Goal: Task Accomplishment & Management: Manage account settings

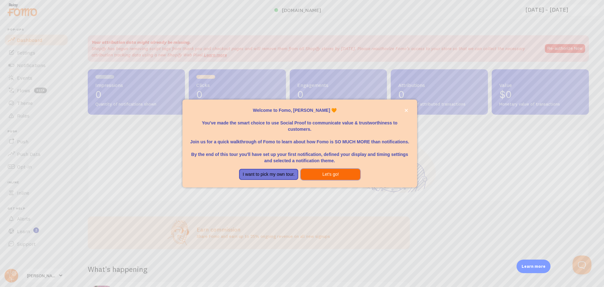
click at [321, 174] on button "Let's go!" at bounding box center [330, 174] width 59 height 11
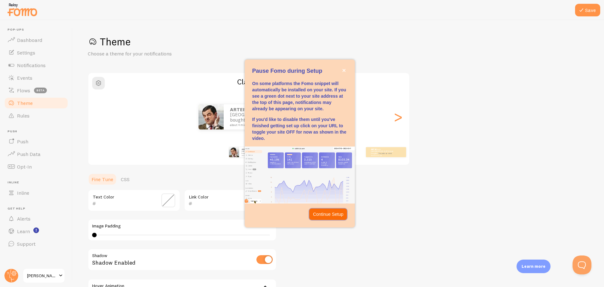
click at [322, 214] on p "Continue Setup" at bounding box center [328, 214] width 31 height 6
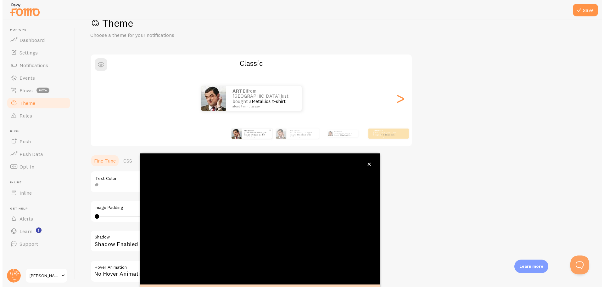
scroll to position [25, 0]
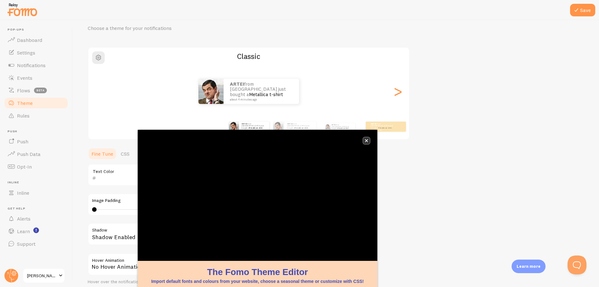
click at [369, 141] on button "close," at bounding box center [366, 140] width 7 height 7
click at [367, 141] on icon "close," at bounding box center [366, 140] width 3 height 3
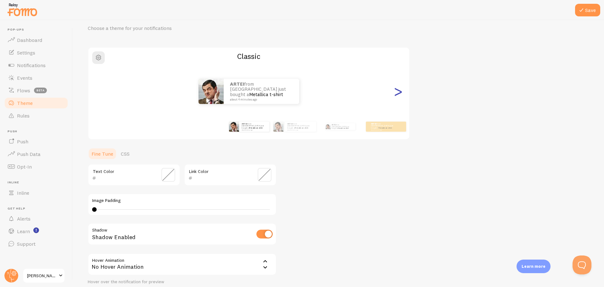
click at [398, 94] on div ">" at bounding box center [398, 91] width 8 height 45
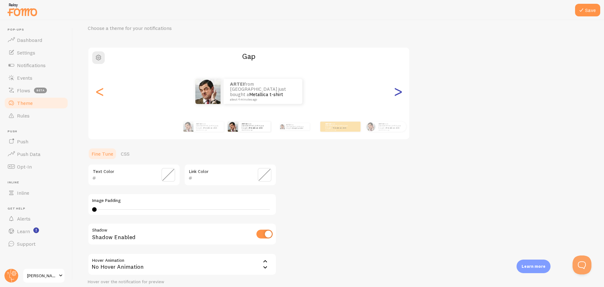
click at [398, 94] on div ">" at bounding box center [398, 91] width 8 height 45
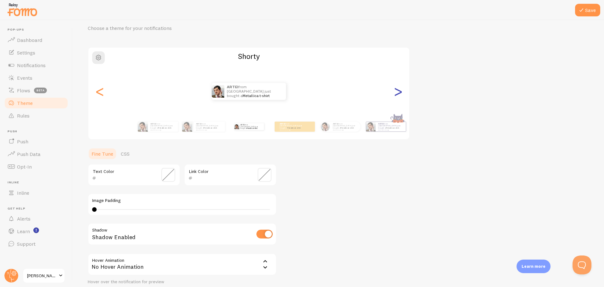
click at [398, 94] on div ">" at bounding box center [398, 91] width 8 height 45
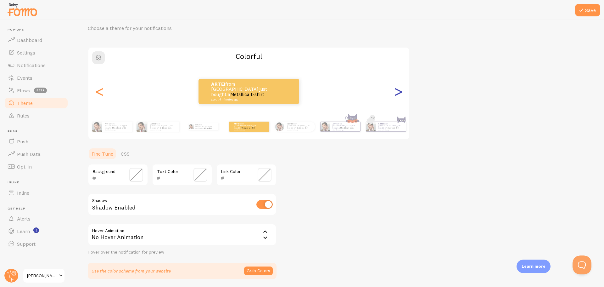
click at [398, 94] on div ">" at bounding box center [398, 91] width 8 height 45
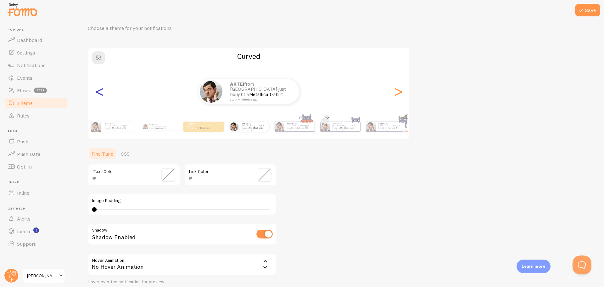
click at [100, 93] on div "<" at bounding box center [100, 91] width 8 height 45
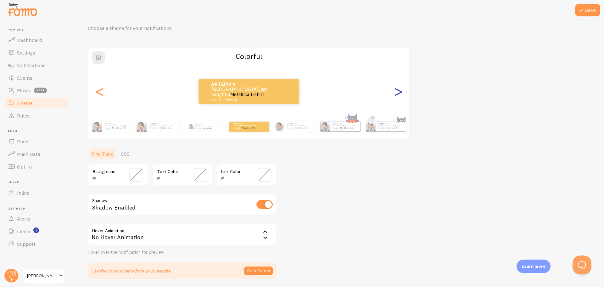
click at [397, 92] on div ">" at bounding box center [398, 91] width 8 height 45
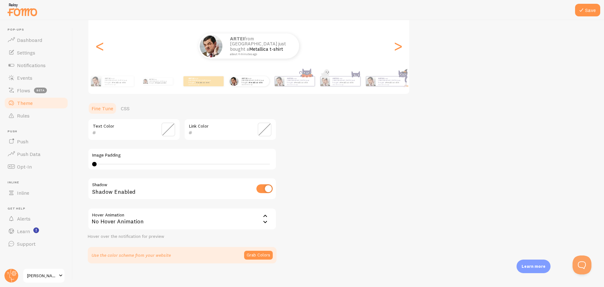
scroll to position [77, 0]
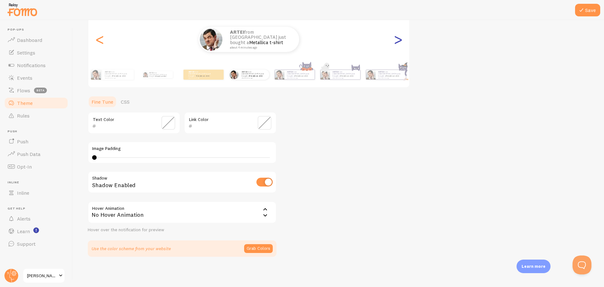
click at [398, 39] on div ">" at bounding box center [398, 39] width 8 height 45
type input "0"
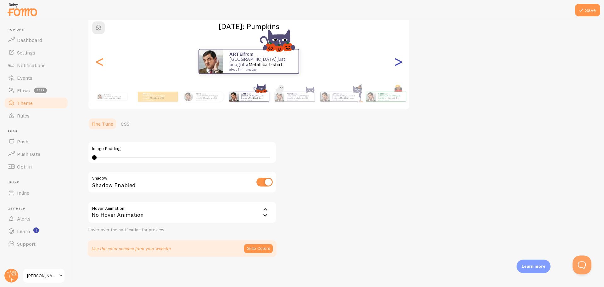
scroll to position [55, 0]
click at [399, 64] on div ">" at bounding box center [398, 61] width 8 height 45
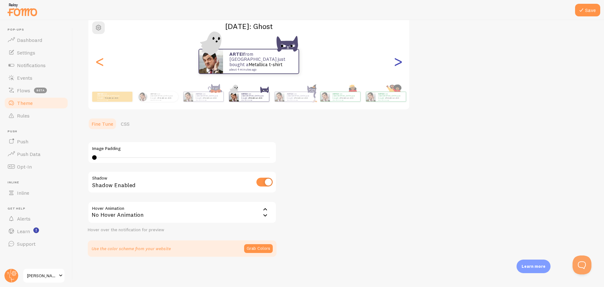
click at [399, 64] on div ">" at bounding box center [398, 61] width 8 height 45
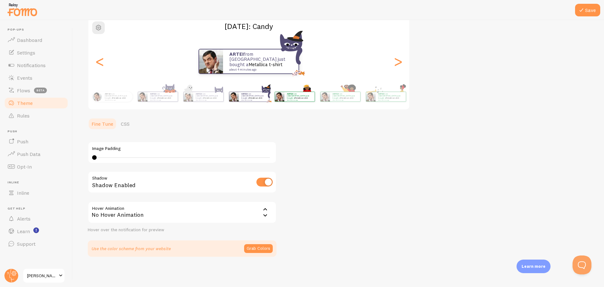
click at [309, 90] on div "ARTEI from [GEOGRAPHIC_DATA] just bought a Metallica t-shirt about 4 minutes ago" at bounding box center [294, 97] width 41 height 18
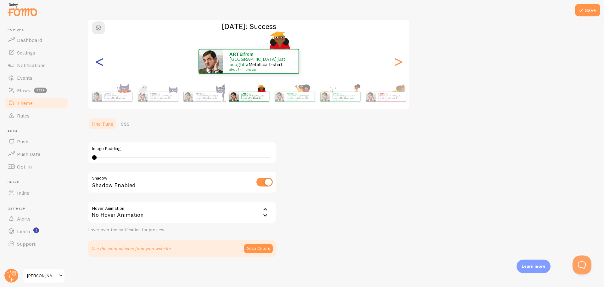
click at [97, 62] on div "<" at bounding box center [100, 61] width 8 height 45
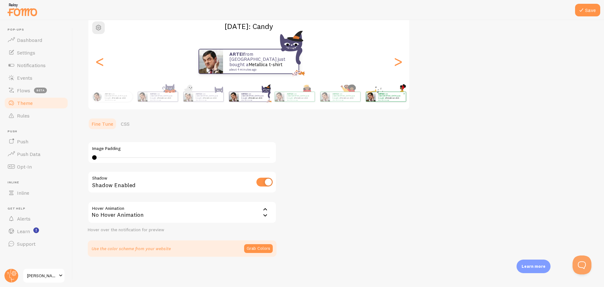
click at [385, 93] on p "ARTEI from [GEOGRAPHIC_DATA] just bought a Metallica t-shirt about 4 minutes ago" at bounding box center [390, 96] width 25 height 8
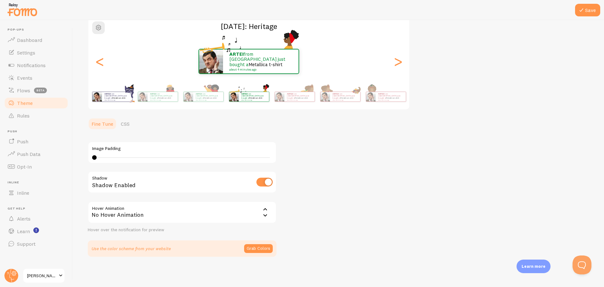
click at [129, 93] on span at bounding box center [130, 93] width 4 height 4
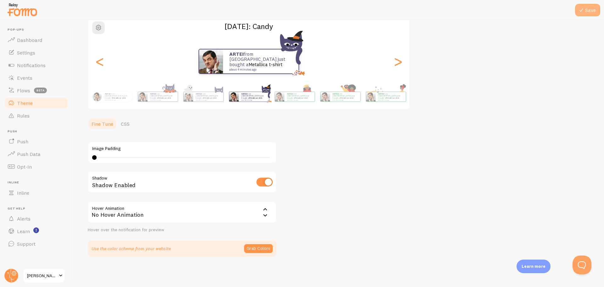
click at [589, 9] on button "Save" at bounding box center [587, 10] width 25 height 13
click at [588, 9] on button "Save" at bounding box center [587, 10] width 25 height 13
click at [47, 276] on span "[PERSON_NAME]" at bounding box center [42, 275] width 30 height 8
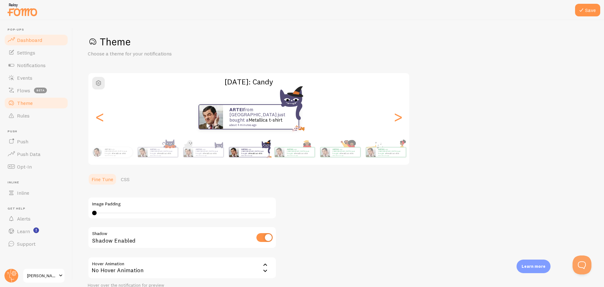
click at [40, 40] on span "Dashboard" at bounding box center [29, 40] width 25 height 6
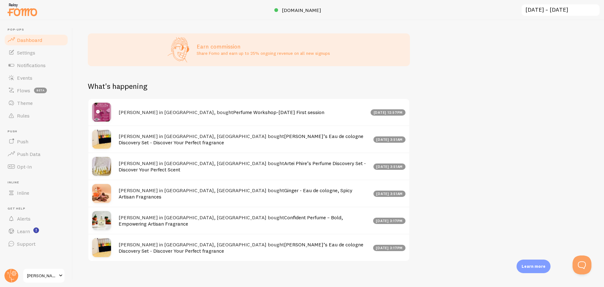
scroll to position [157, 0]
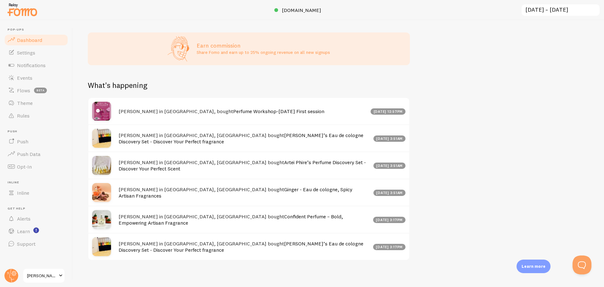
click at [152, 115] on h4 "[PERSON_NAME] in [GEOGRAPHIC_DATA], bought Perfume Workshop-[DATE] First session" at bounding box center [243, 111] width 248 height 7
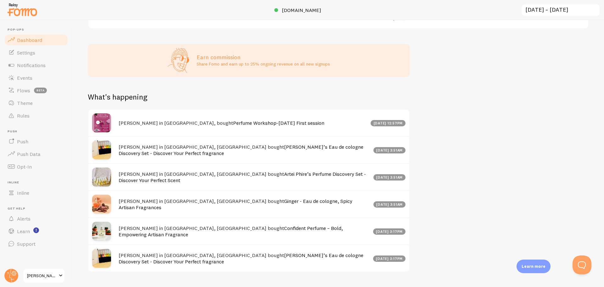
scroll to position [167, 0]
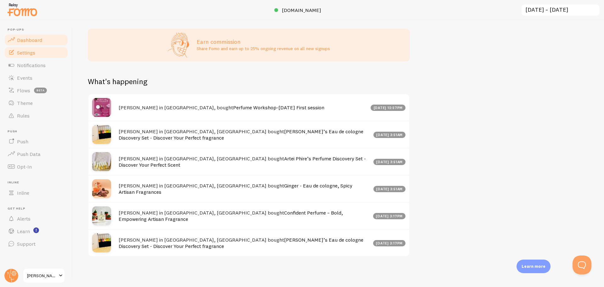
click at [31, 52] on span "Settings" at bounding box center [26, 52] width 18 height 6
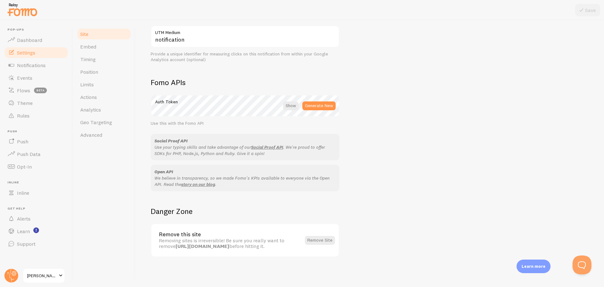
scroll to position [307, 0]
click at [31, 63] on span "Notifications" at bounding box center [31, 65] width 29 height 6
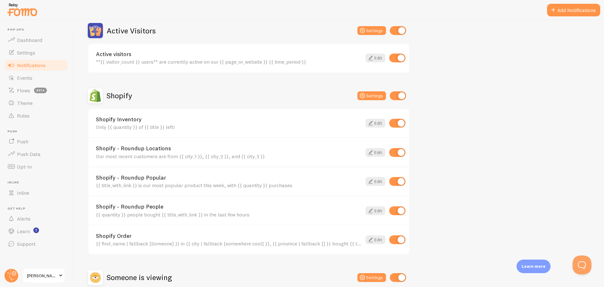
scroll to position [220, 0]
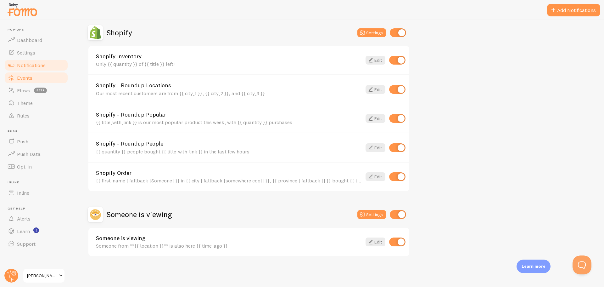
click at [34, 78] on link "Events" at bounding box center [36, 77] width 65 height 13
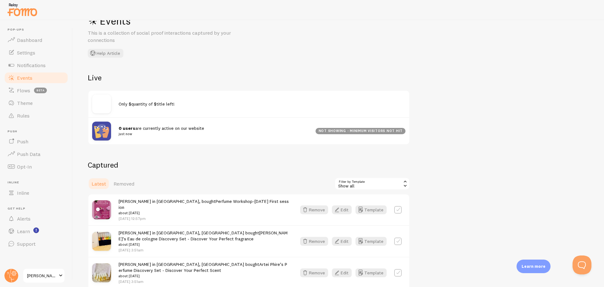
scroll to position [31, 0]
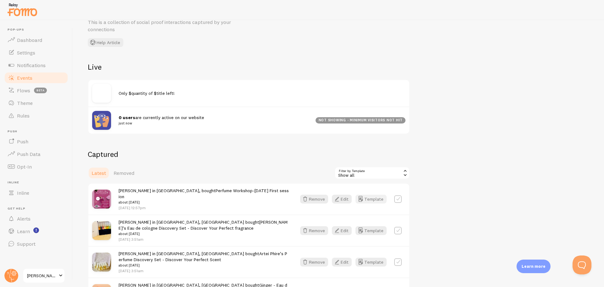
click at [366, 197] on button "Template" at bounding box center [370, 198] width 31 height 9
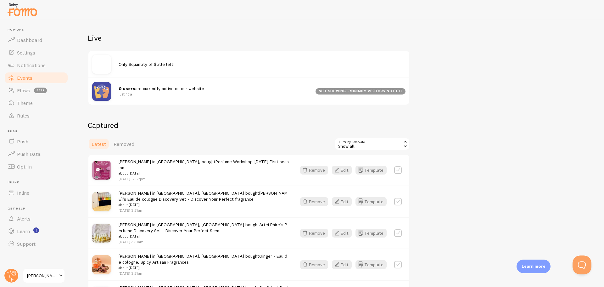
scroll to position [63, 0]
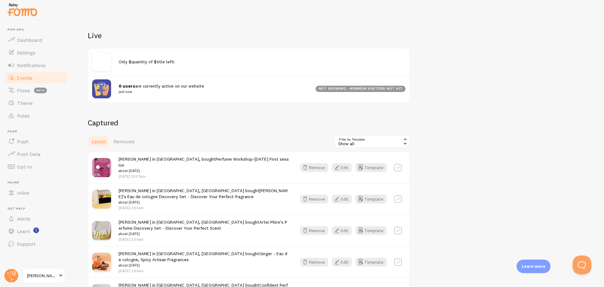
click at [367, 142] on div "Show all" at bounding box center [372, 141] width 76 height 13
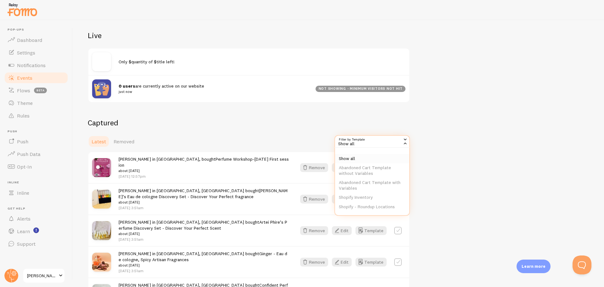
click at [356, 156] on li "Show all" at bounding box center [372, 158] width 74 height 9
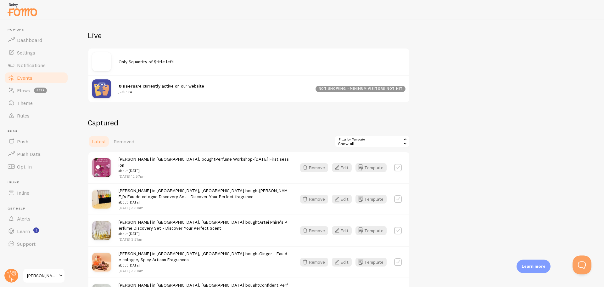
click at [359, 141] on div "Show all" at bounding box center [372, 141] width 76 height 13
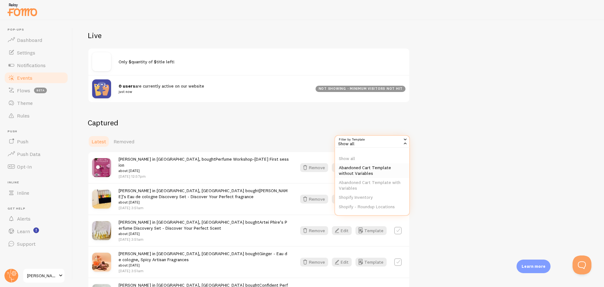
click at [364, 172] on li "Abandoned Cart Template without Variables" at bounding box center [372, 170] width 74 height 15
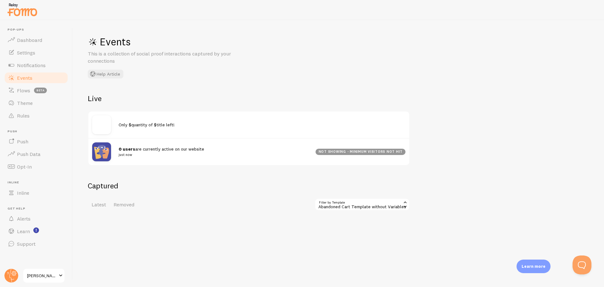
click at [356, 204] on div "Abandoned Cart Template without Variables" at bounding box center [362, 204] width 95 height 13
click at [332, 222] on li "Show all" at bounding box center [362, 221] width 94 height 9
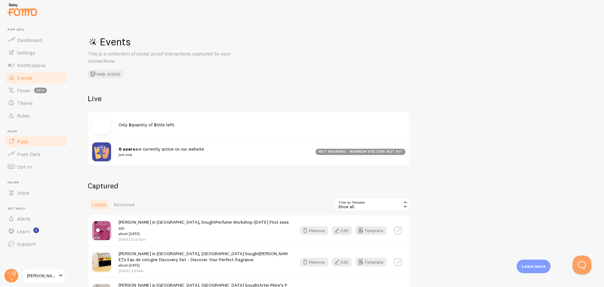
click at [35, 142] on link "Push" at bounding box center [36, 141] width 65 height 13
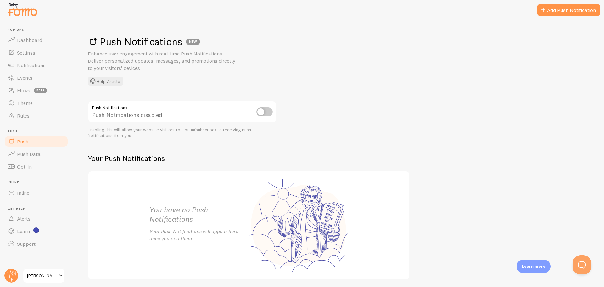
scroll to position [23, 0]
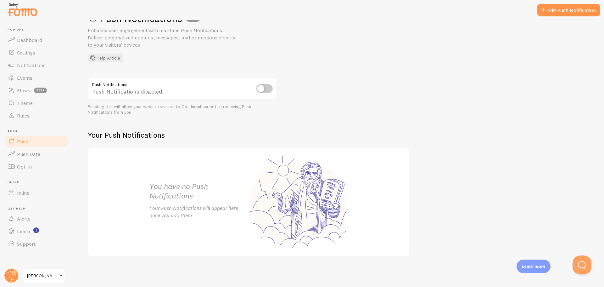
click at [265, 90] on input "checkbox" at bounding box center [264, 88] width 16 height 9
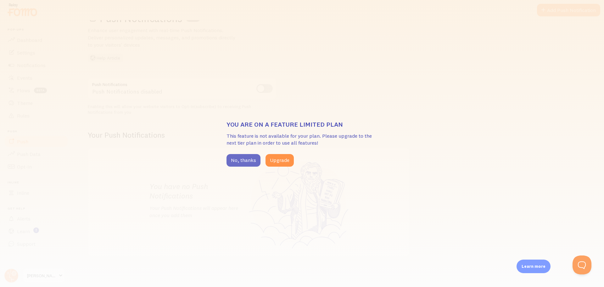
click at [239, 159] on button "No, thanks" at bounding box center [244, 160] width 34 height 13
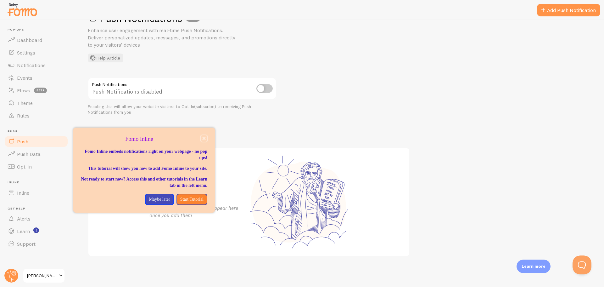
click at [204, 138] on icon "close," at bounding box center [204, 138] width 3 height 3
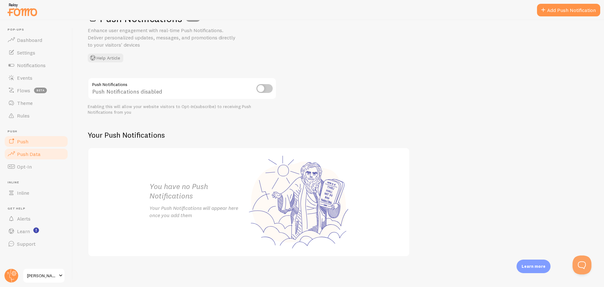
click at [36, 158] on link "Push Data" at bounding box center [36, 154] width 65 height 13
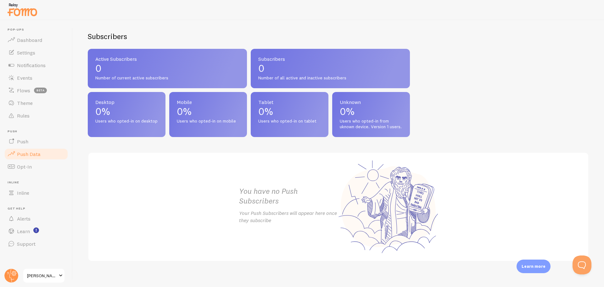
scroll to position [251, 0]
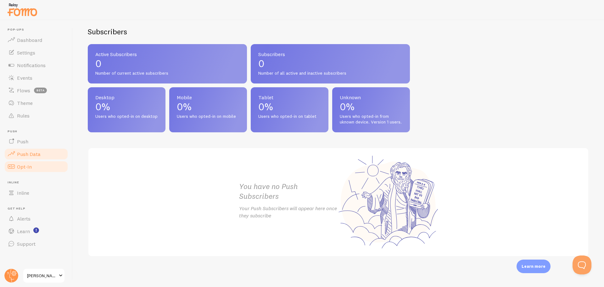
click at [23, 168] on span "Opt-In" at bounding box center [24, 166] width 15 height 6
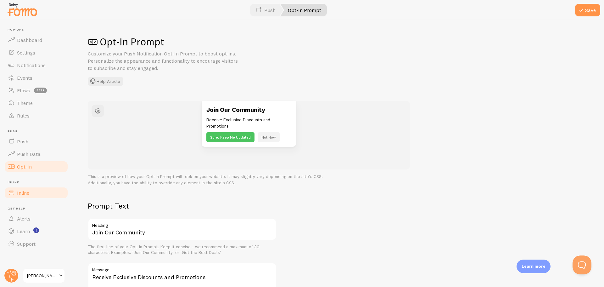
click at [24, 193] on span "Inline" at bounding box center [23, 192] width 12 height 6
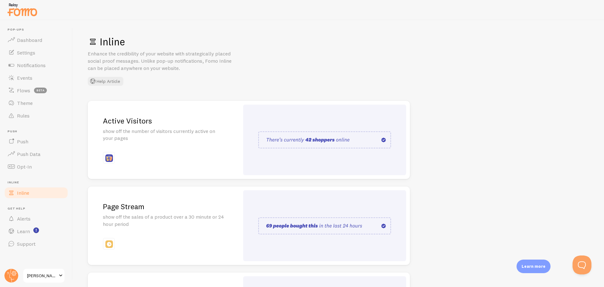
click at [167, 147] on div "Active Visitors show off the number of visitors currently active on your pages" at bounding box center [164, 140] width 152 height 78
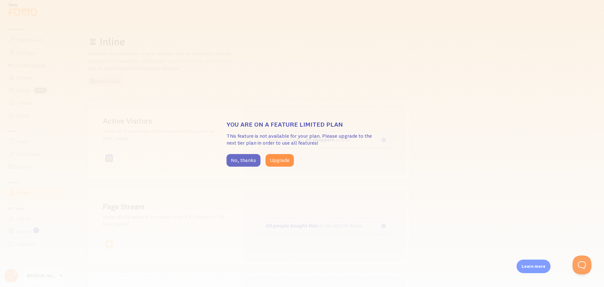
click at [231, 161] on button "No, thanks" at bounding box center [244, 160] width 34 height 13
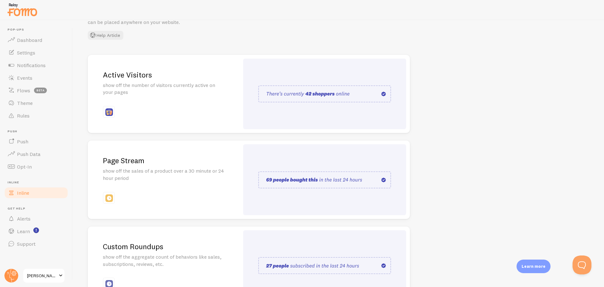
scroll to position [94, 0]
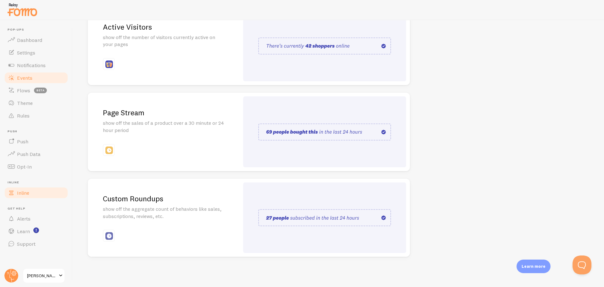
click at [25, 79] on span "Events" at bounding box center [24, 78] width 15 height 6
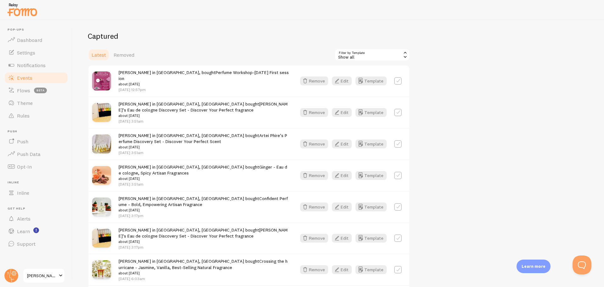
scroll to position [220, 0]
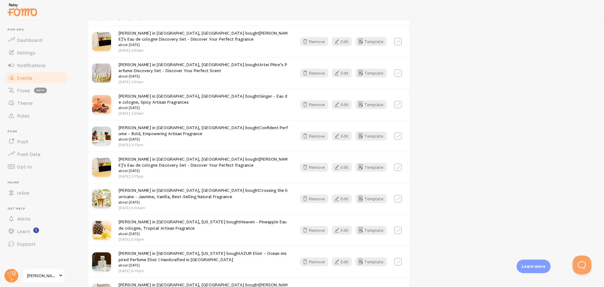
click at [154, 33] on link "[PERSON_NAME]’s Eau de cologne Discovery Set - Discover Your Perfect fragrance" at bounding box center [203, 36] width 169 height 12
